Goal: Task Accomplishment & Management: Manage account settings

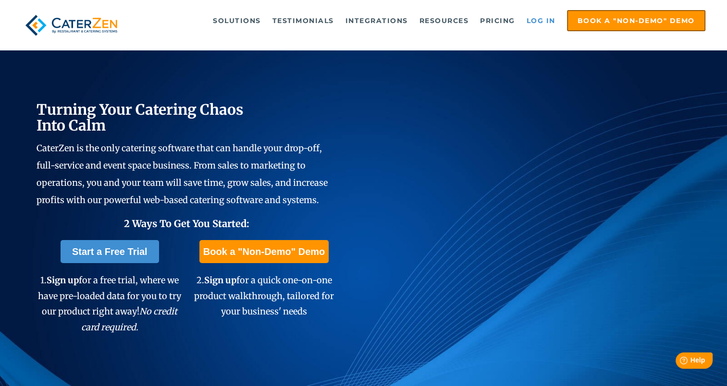
click at [541, 21] on link "Log in" at bounding box center [541, 20] width 38 height 19
click at [545, 22] on link "Log in" at bounding box center [541, 20] width 38 height 19
click at [538, 23] on link "Log in" at bounding box center [541, 20] width 38 height 19
